Goal: Task Accomplishment & Management: Manage account settings

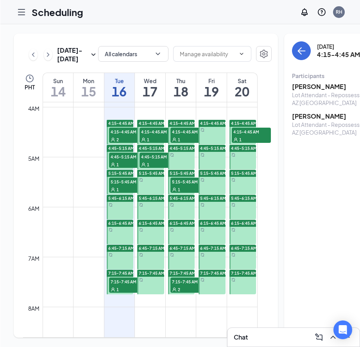
scroll to position [194, 0]
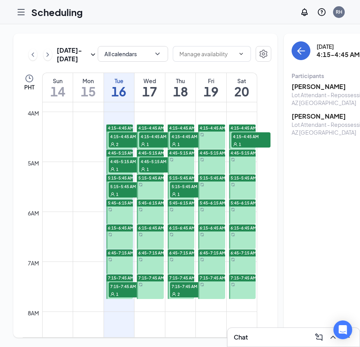
scroll to position [198, 0]
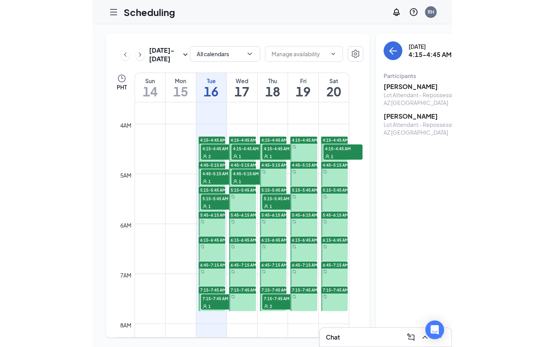
scroll to position [191, 0]
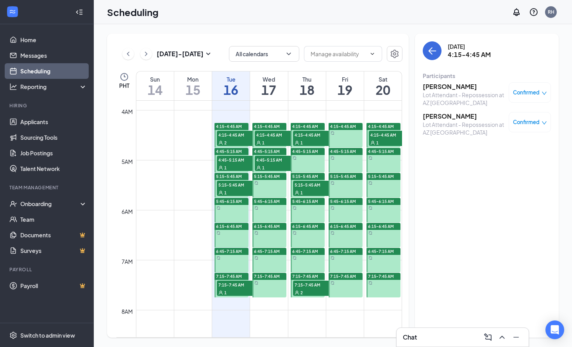
click at [272, 137] on span "4:15-4:45 AM" at bounding box center [274, 135] width 39 height 8
click at [274, 162] on span "4:45-5:15 AM" at bounding box center [274, 160] width 39 height 8
click at [241, 140] on div "2" at bounding box center [236, 143] width 39 height 8
click at [240, 165] on div "1" at bounding box center [236, 168] width 39 height 8
click at [234, 135] on span "4:15-4:45 AM" at bounding box center [236, 135] width 39 height 8
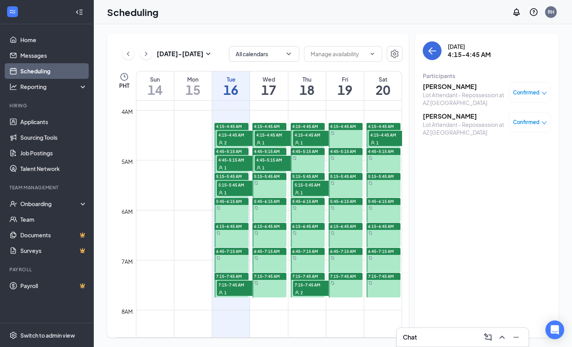
click at [359, 88] on h3 "[PERSON_NAME]" at bounding box center [463, 86] width 82 height 9
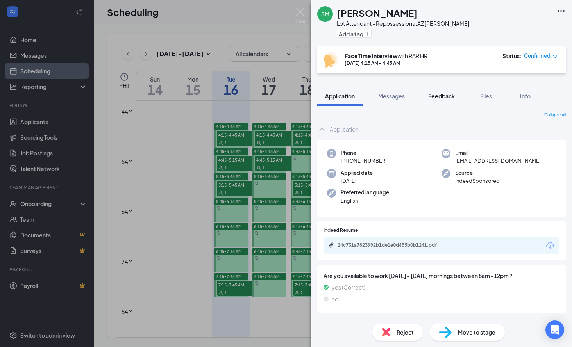
click at [359, 97] on button "Feedback" at bounding box center [441, 96] width 42 height 20
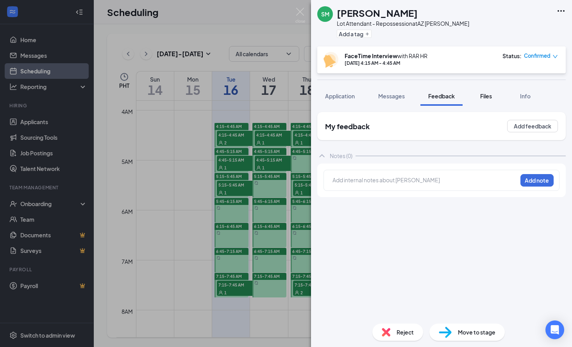
click at [359, 99] on span "Files" at bounding box center [486, 96] width 12 height 7
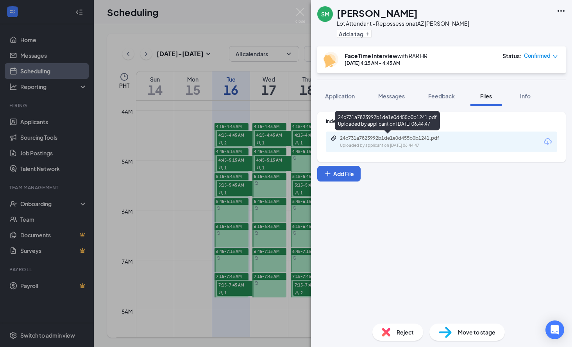
click at [359, 142] on div "24c731a7823992b1de1e0d455b0b1241.pdf Uploaded by applicant on Sep 14, 2025 at 0…" at bounding box center [393, 142] width 126 height 14
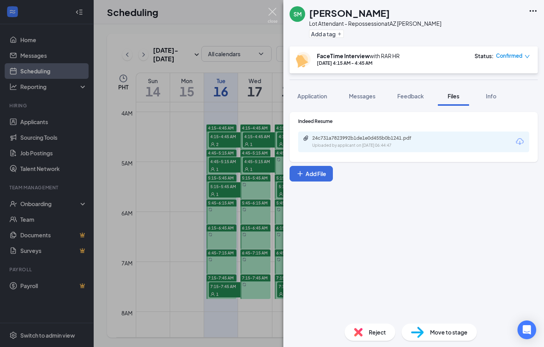
click at [274, 14] on img at bounding box center [273, 15] width 10 height 15
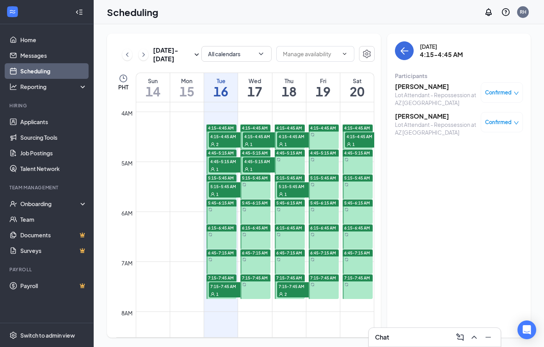
click at [359, 116] on h3 "[PERSON_NAME]" at bounding box center [436, 116] width 82 height 9
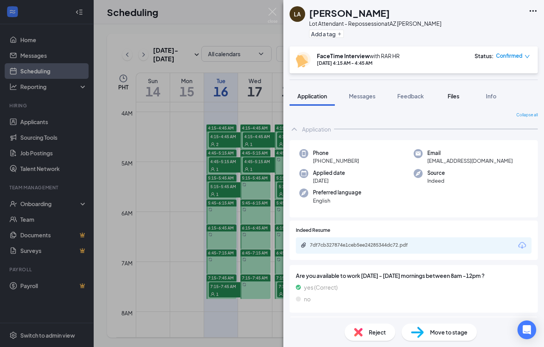
click at [359, 100] on button "Files" at bounding box center [453, 96] width 31 height 20
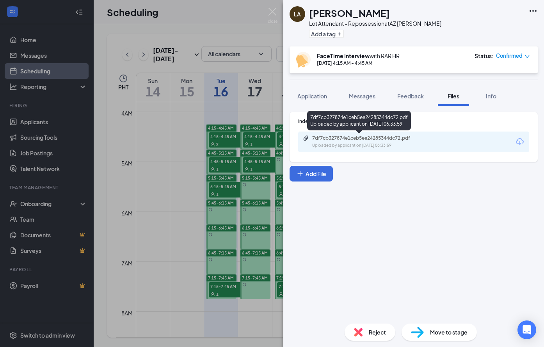
click at [359, 144] on div "Uploaded by applicant on Sep 15, 2025 at 06:33:59" at bounding box center [370, 146] width 117 height 6
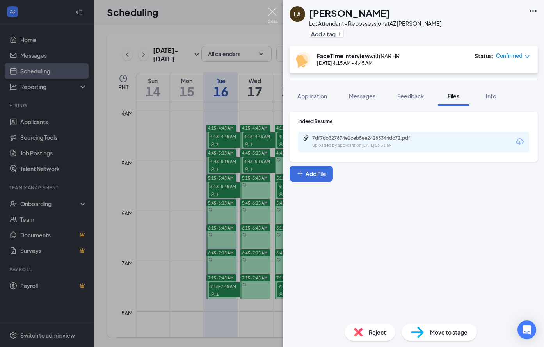
click at [273, 16] on img at bounding box center [273, 15] width 10 height 15
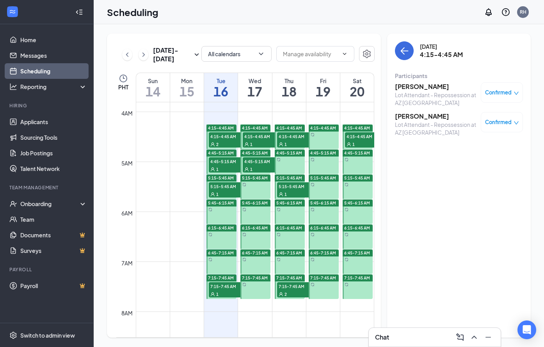
click at [359, 175] on div "Tuesday, Sep 16 4:15-4:45 AM Participants Stetson Merrill Lot Attendant - Repos…" at bounding box center [459, 186] width 144 height 304
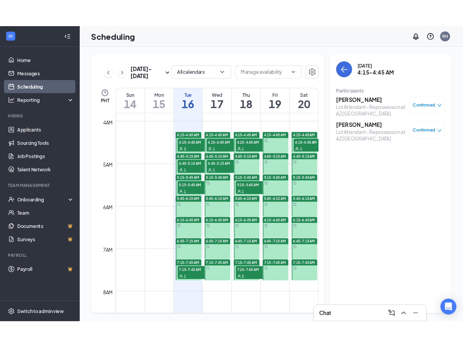
scroll to position [193, 0]
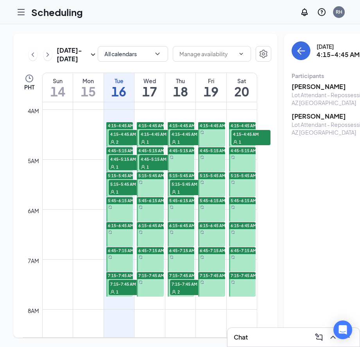
click at [124, 163] on span "4:45-5:15 AM" at bounding box center [128, 159] width 39 height 8
click at [310, 86] on h3 "SETH HUNSAKER" at bounding box center [332, 86] width 82 height 9
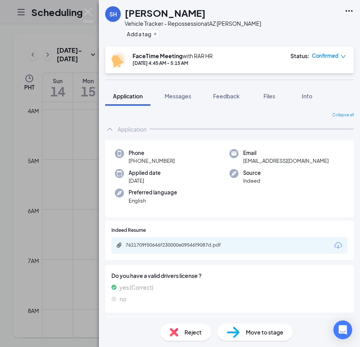
click at [9, 145] on div "SH SETH HUNSAKER Vehicle Tracker - Repossession at AZ Holbrook Add a tag FaceTi…" at bounding box center [180, 173] width 360 height 347
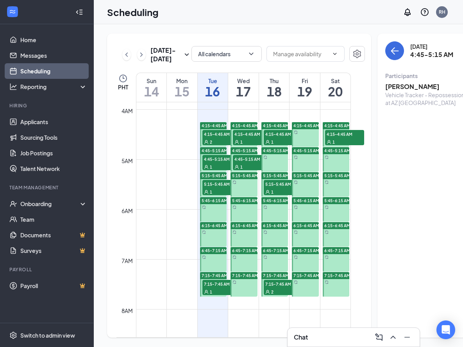
click at [359, 87] on h3 "SETH HUNSAKER" at bounding box center [426, 86] width 82 height 9
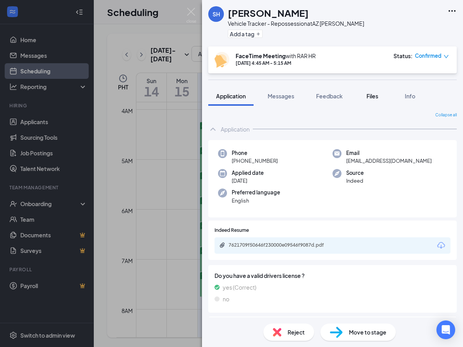
click at [359, 100] on button "Files" at bounding box center [371, 96] width 31 height 20
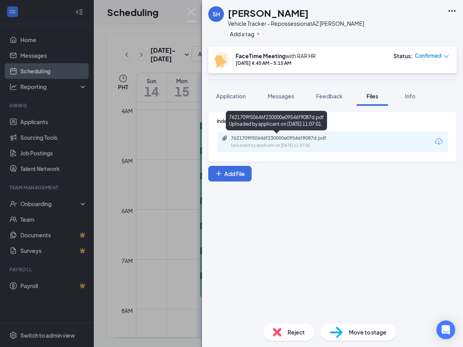
click at [323, 142] on div "7621709f50646f230000e09546f9087d.pdf Uploaded by applicant on Sep 13, 2025 at 1…" at bounding box center [284, 142] width 126 height 14
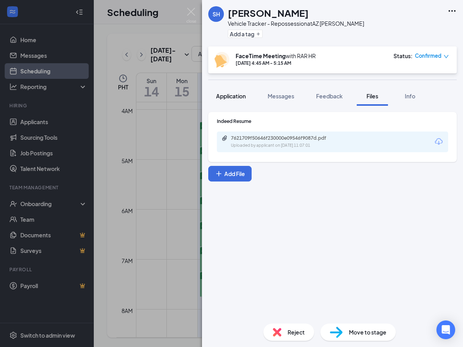
click at [234, 99] on span "Application" at bounding box center [231, 96] width 30 height 7
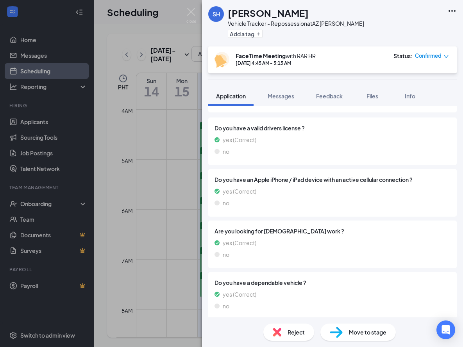
scroll to position [150, 0]
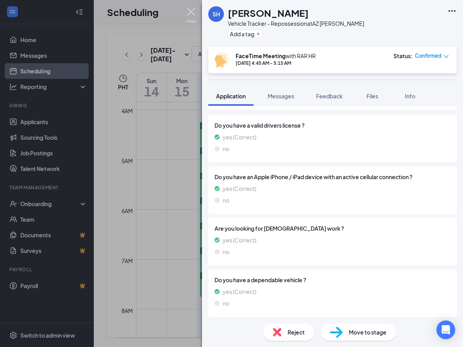
click at [192, 12] on img at bounding box center [191, 15] width 10 height 15
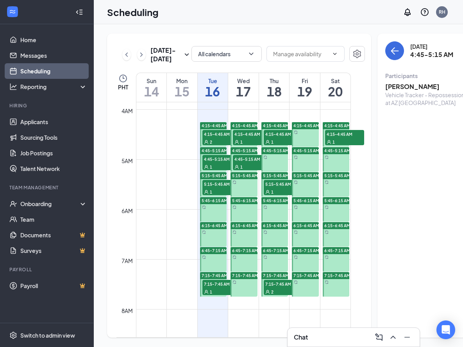
click at [214, 146] on div "2" at bounding box center [221, 142] width 39 height 8
click at [359, 86] on h3 "[PERSON_NAME]" at bounding box center [426, 86] width 82 height 9
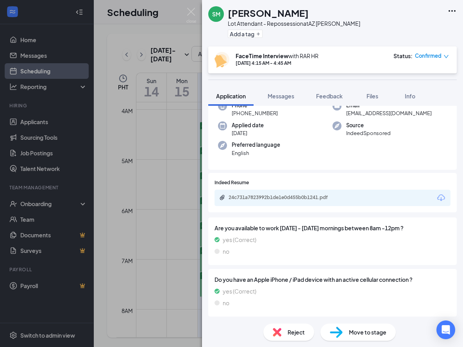
scroll to position [47, 0]
click at [192, 14] on img at bounding box center [191, 15] width 10 height 15
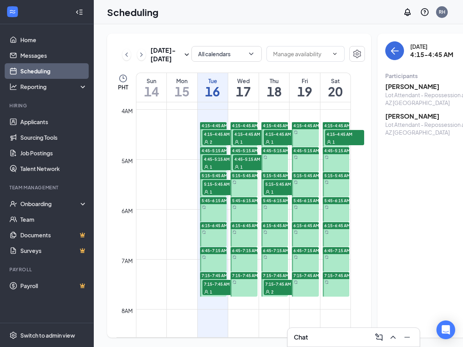
click at [359, 120] on h3 "[PERSON_NAME]" at bounding box center [426, 116] width 82 height 9
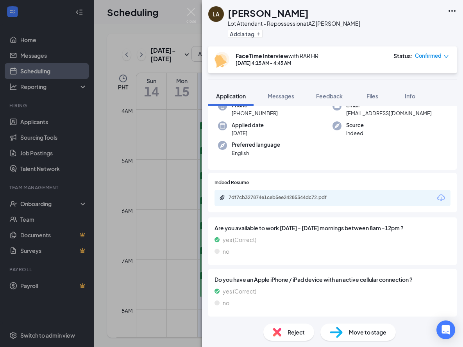
scroll to position [47, 0]
click at [194, 17] on img at bounding box center [191, 15] width 10 height 15
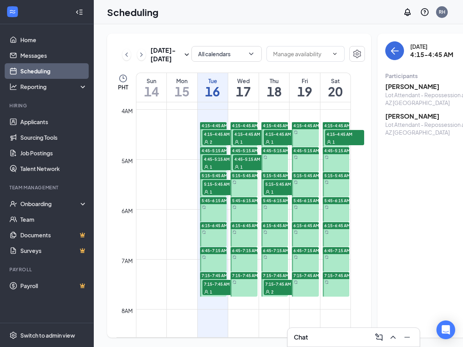
click at [220, 163] on span "4:45-5:15 AM" at bounding box center [221, 159] width 39 height 8
click at [219, 188] on span "5:15-5:45 AM" at bounding box center [221, 184] width 39 height 8
click at [359, 84] on h3 "Dromane Nez" at bounding box center [426, 86] width 82 height 9
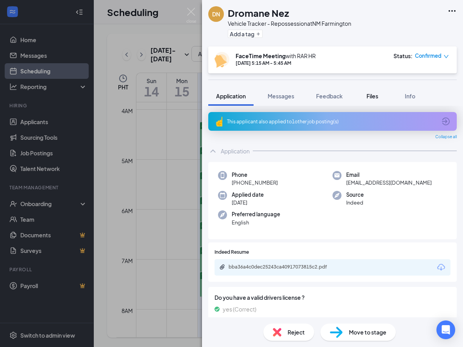
click at [359, 95] on span "Files" at bounding box center [372, 96] width 12 height 7
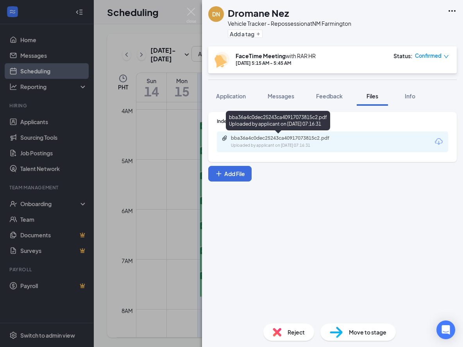
click at [315, 143] on div "Uploaded by applicant on Sep 13, 2025 at 07:16:31" at bounding box center [289, 146] width 117 height 6
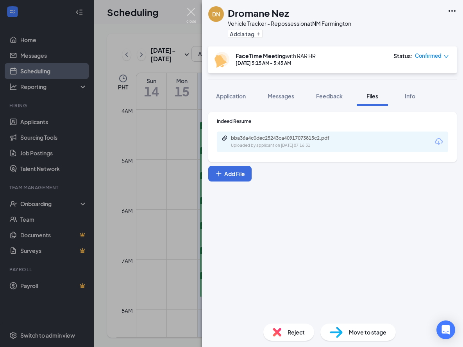
click at [194, 12] on img at bounding box center [191, 15] width 10 height 15
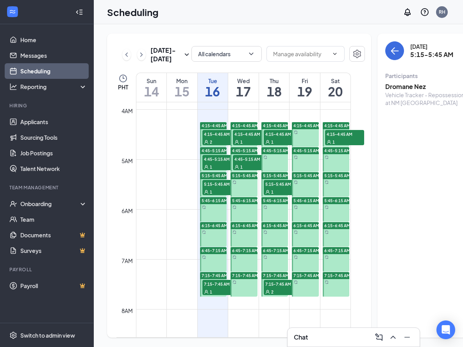
click at [219, 196] on div "1" at bounding box center [221, 192] width 39 height 8
click at [221, 288] on span "7:15-7:45 AM" at bounding box center [221, 284] width 39 height 8
click at [359, 84] on h3 "Jackson Cox" at bounding box center [426, 90] width 82 height 17
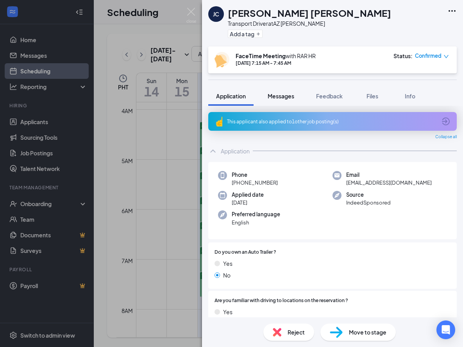
click at [283, 99] on span "Messages" at bounding box center [280, 96] width 27 height 7
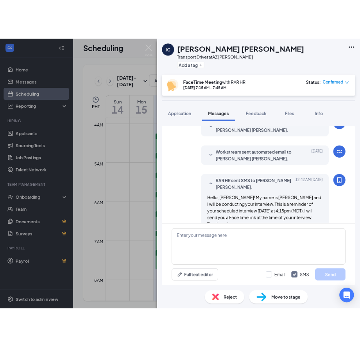
scroll to position [284, 0]
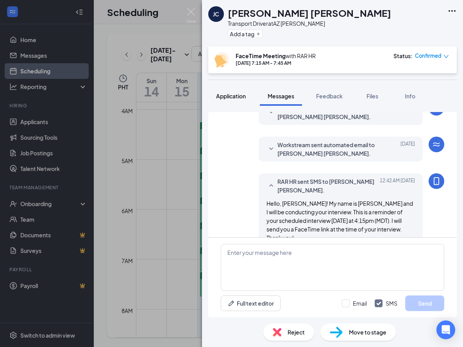
click at [244, 102] on button "Application" at bounding box center [230, 96] width 45 height 20
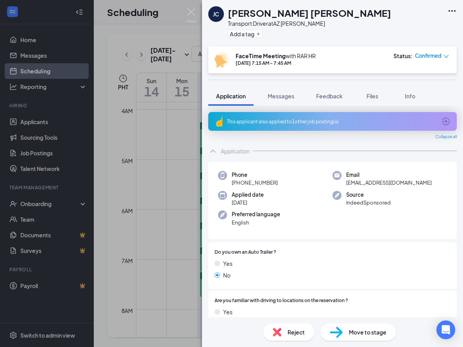
click at [359, 120] on icon "ArrowCircle" at bounding box center [446, 122] width 8 height 8
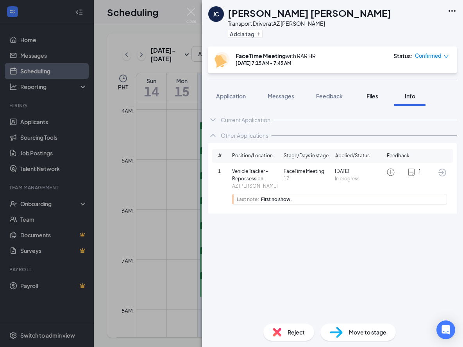
click at [359, 99] on span "Files" at bounding box center [372, 96] width 12 height 7
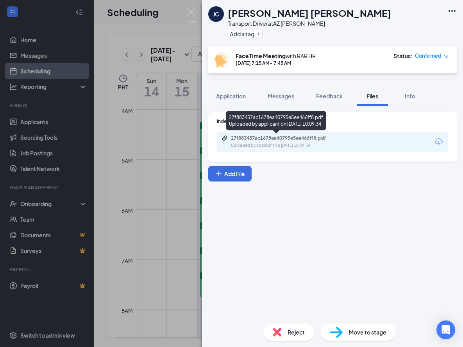
click at [302, 138] on div "27f883457ac1678ea40795e5ee466ff8.pdf" at bounding box center [285, 138] width 109 height 6
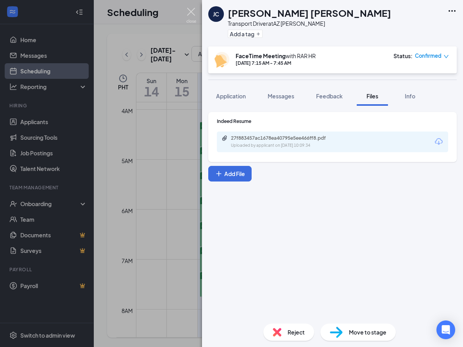
click at [194, 13] on img at bounding box center [191, 15] width 10 height 15
